Goal: Find specific page/section: Find specific page/section

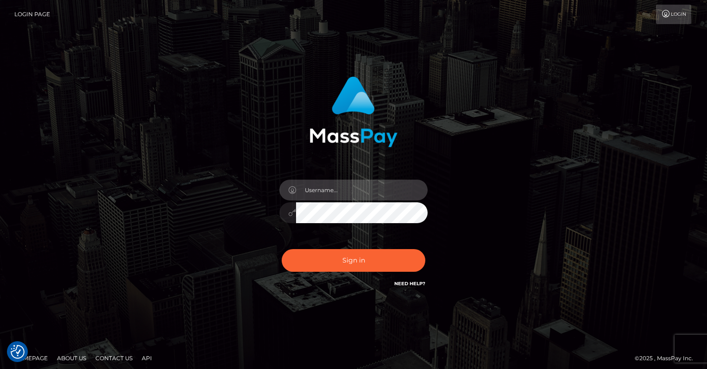
click at [365, 192] on input "text" at bounding box center [362, 190] width 132 height 21
type input "oli.fanvue"
click at [377, 192] on input "text" at bounding box center [362, 190] width 132 height 21
type input "oli.fanvue"
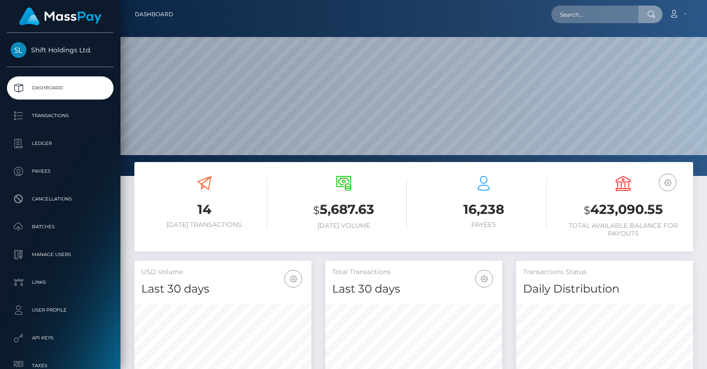
click at [574, 13] on input "text" at bounding box center [594, 15] width 87 height 18
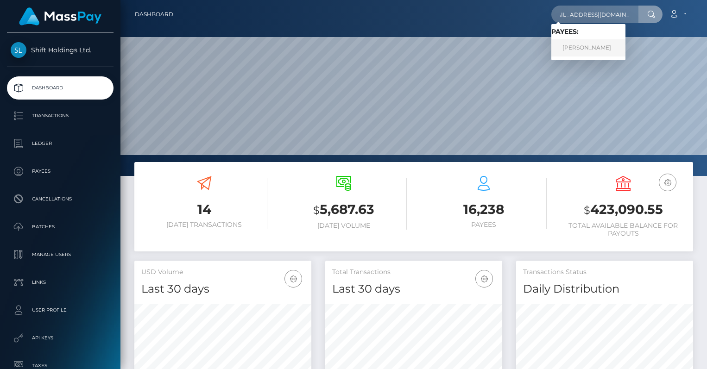
type input "anna2288@protonmail.com"
click at [586, 45] on link "JULIA KATHLEEN OWEN" at bounding box center [588, 47] width 74 height 17
